Goal: Task Accomplishment & Management: Use online tool/utility

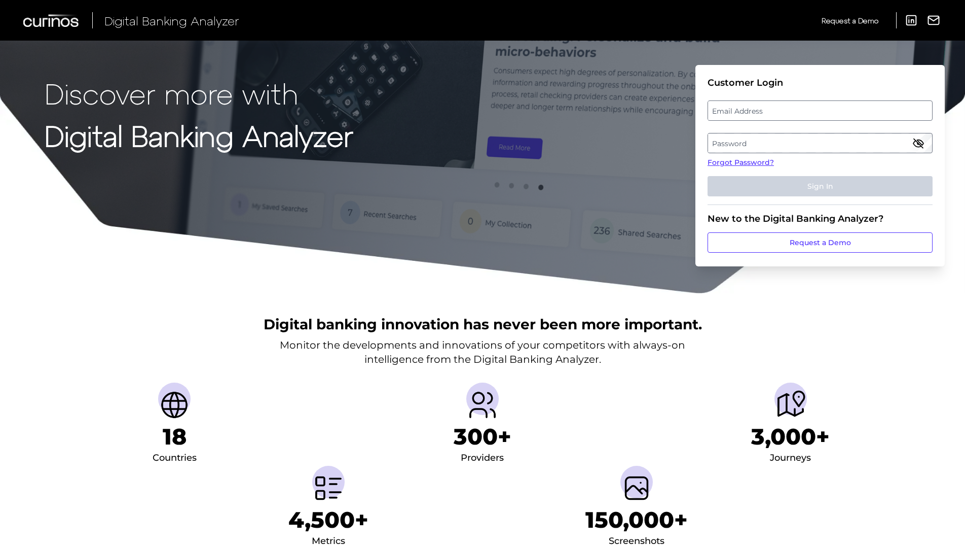
click at [718, 143] on label "Password" at bounding box center [820, 143] width 224 height 18
click at [727, 107] on label "Email Address" at bounding box center [820, 110] width 224 height 18
click at [727, 107] on input "email" at bounding box center [820, 110] width 225 height 20
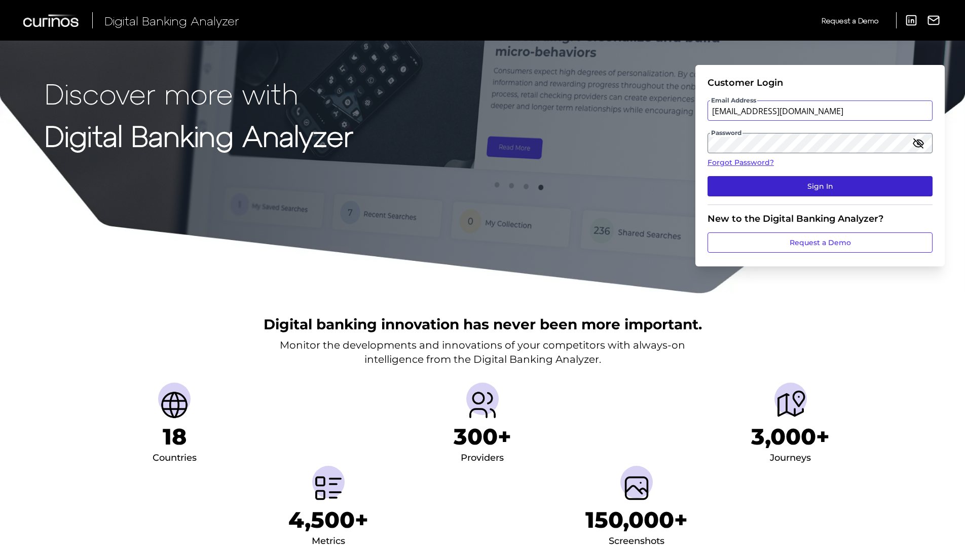
type input "[EMAIL_ADDRESS][DOMAIN_NAME]"
click at [804, 192] on button "Sign In" at bounding box center [820, 186] width 225 height 20
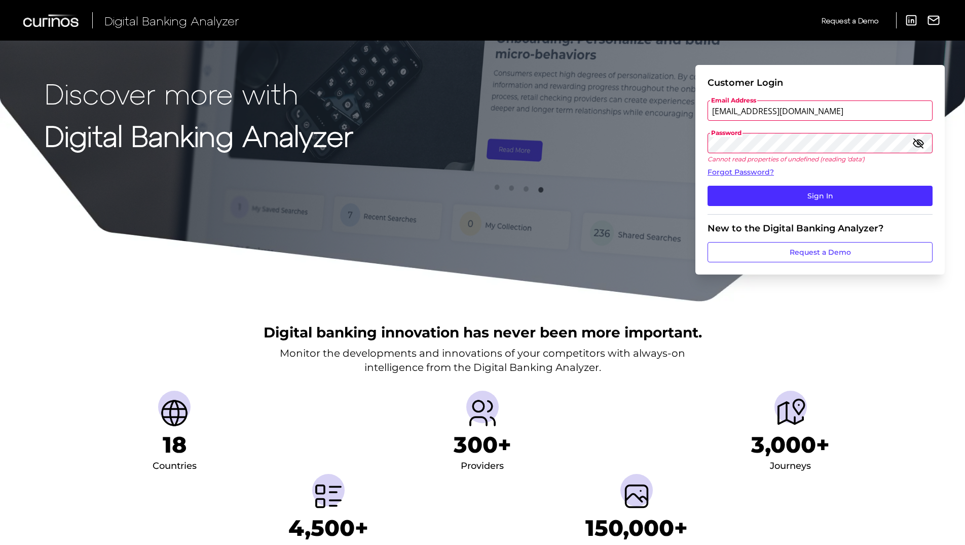
click at [686, 143] on div "Discover more with Digital Banking Analyzer Customer Login Email Address [EMAIL…" at bounding box center [482, 151] width 965 height 302
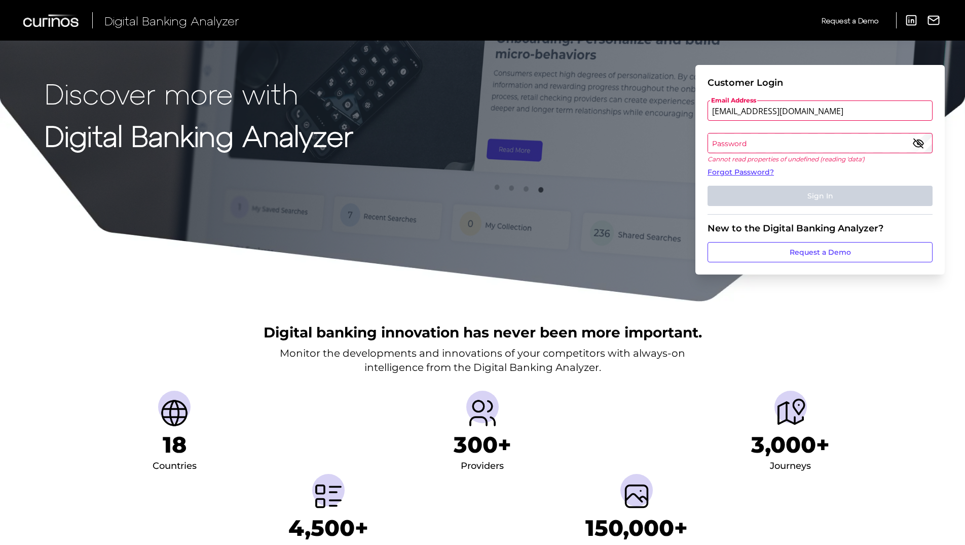
drag, startPoint x: 723, startPoint y: 140, endPoint x: 716, endPoint y: 147, distance: 8.6
click at [716, 147] on label "Password" at bounding box center [820, 143] width 224 height 18
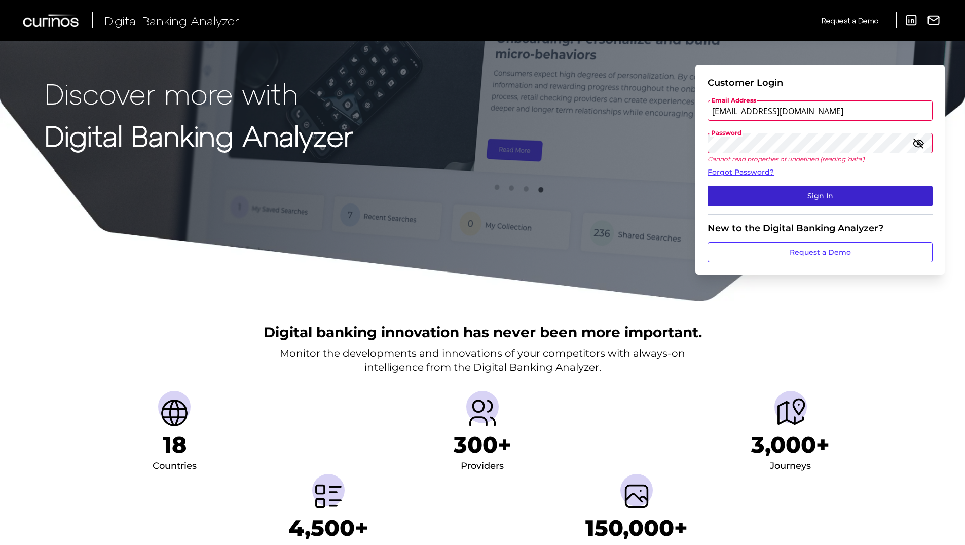
click at [728, 187] on button "Sign In" at bounding box center [820, 196] width 225 height 20
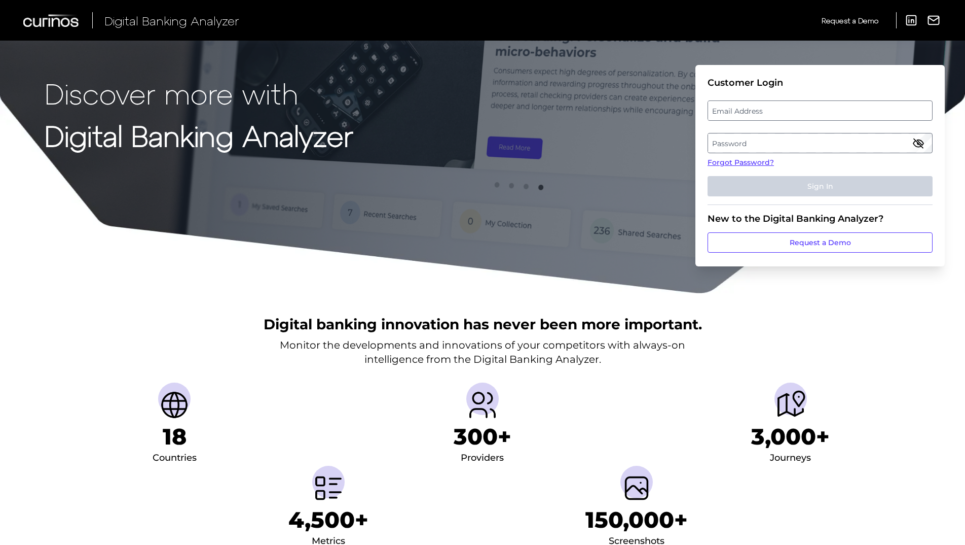
click at [766, 110] on label "Email Address" at bounding box center [820, 110] width 224 height 18
click at [766, 110] on input "email" at bounding box center [820, 110] width 225 height 20
type input "[EMAIL_ADDRESS][DOMAIN_NAME]"
click at [754, 141] on label "Password" at bounding box center [820, 143] width 224 height 18
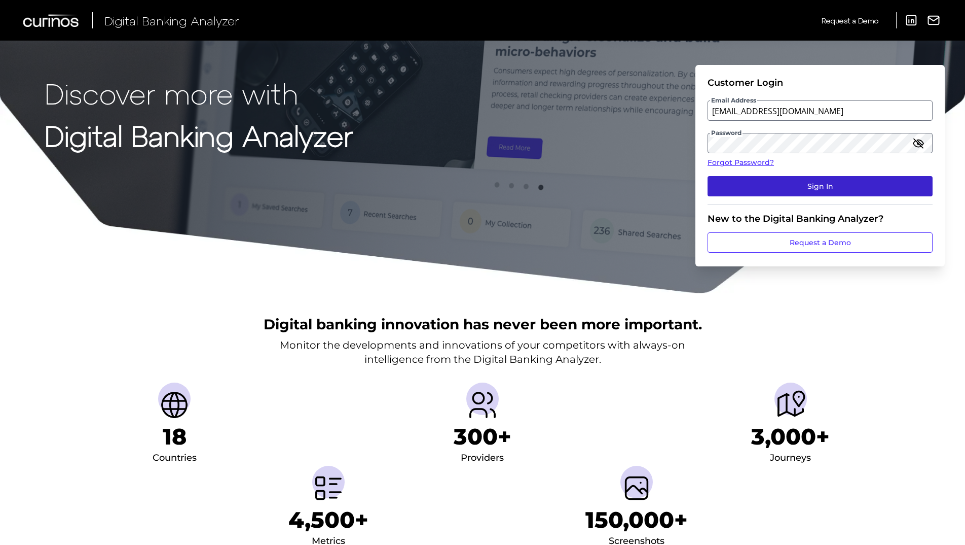
click at [771, 184] on button "Sign In" at bounding box center [820, 186] width 225 height 20
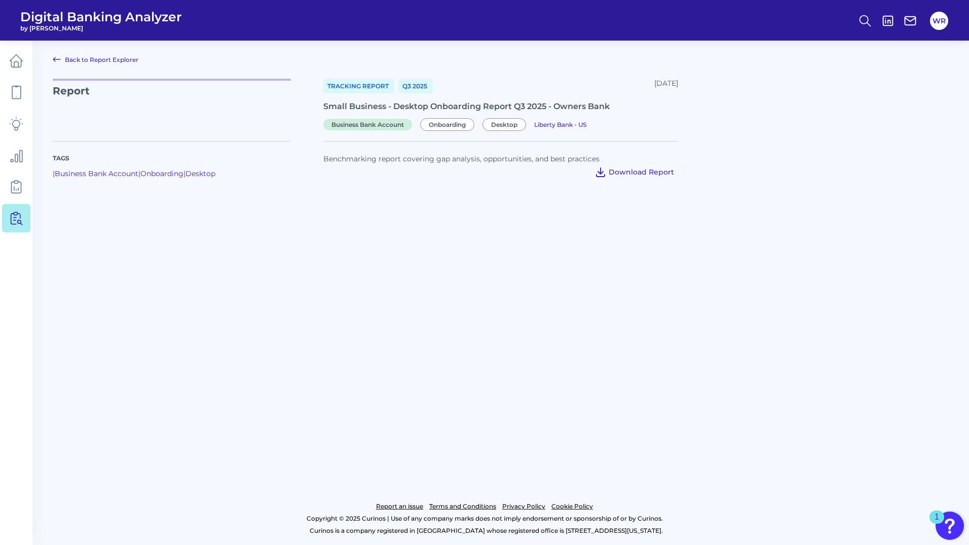
click at [628, 172] on span "Download Report" at bounding box center [641, 171] width 65 height 9
